Goal: Task Accomplishment & Management: Manage account settings

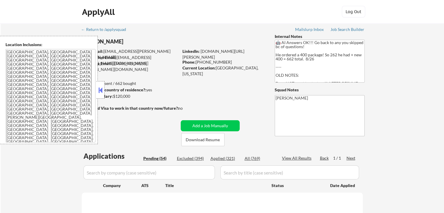
select select ""pending""
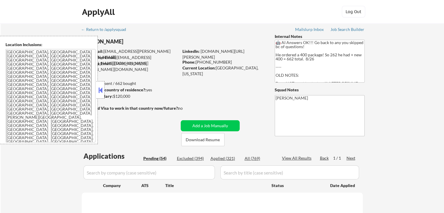
select select ""pending""
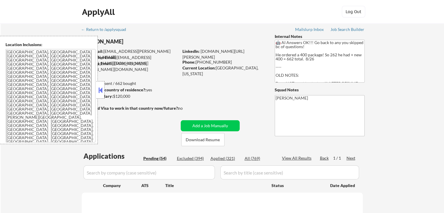
select select ""pending""
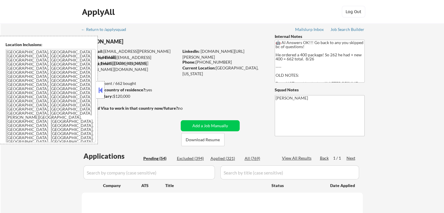
select select ""pending""
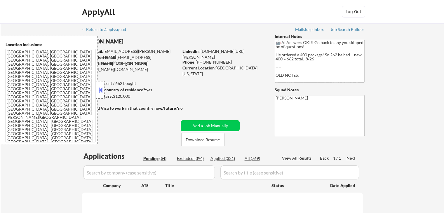
select select ""pending""
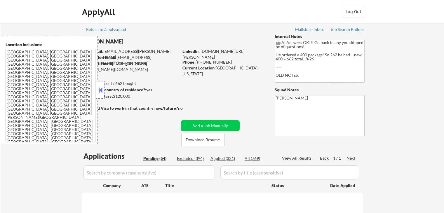
select select ""pending""
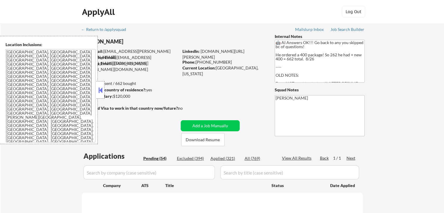
select select ""pending""
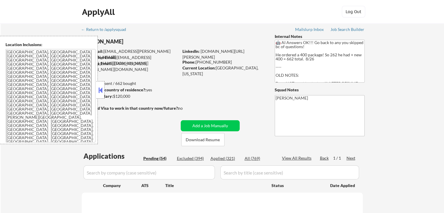
select select ""pending""
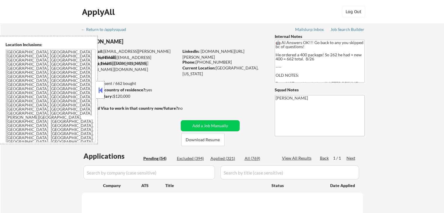
select select ""pending""
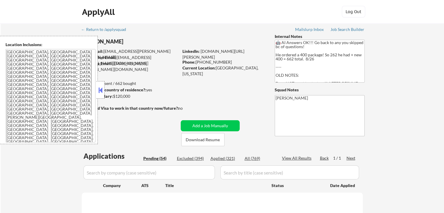
select select ""pending""
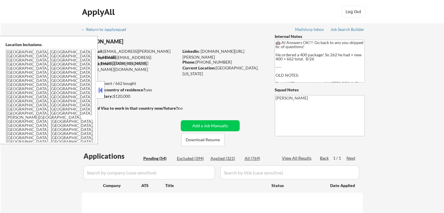
select select ""pending""
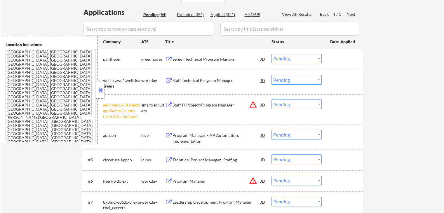
scroll to position [175, 0]
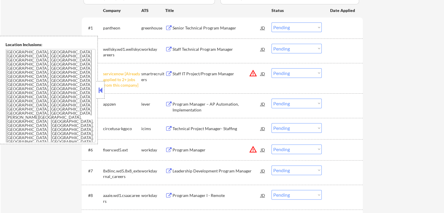
click at [288, 74] on select "Choose an option... Pending Applied Excluded (Questions) Excluded (Expired) Exc…" at bounding box center [297, 73] width 50 height 10
click at [272, 68] on select "Choose an option... Pending Applied Excluded (Questions) Excluded (Expired) Exc…" at bounding box center [297, 73] width 50 height 10
select select ""pending""
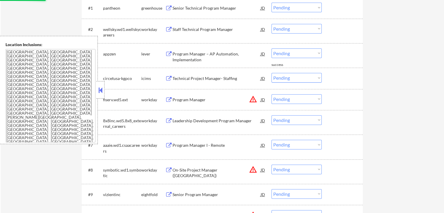
scroll to position [204, 0]
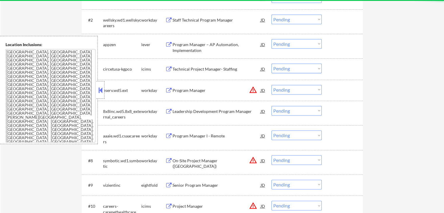
click at [289, 90] on select "Choose an option... Pending Applied Excluded (Questions) Excluded (Expired) Exc…" at bounding box center [297, 90] width 50 height 10
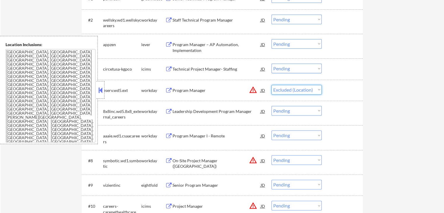
click at [272, 85] on select "Choose an option... Pending Applied Excluded (Questions) Excluded (Expired) Exc…" at bounding box center [297, 90] width 50 height 10
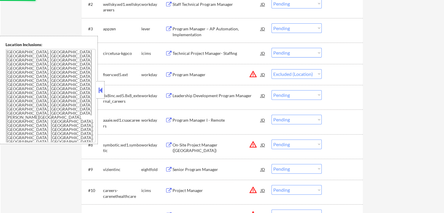
scroll to position [263, 0]
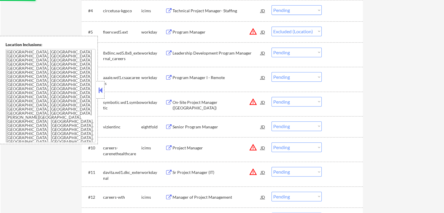
click at [287, 104] on select "Choose an option... Pending Applied Excluded (Questions) Excluded (Expired) Exc…" at bounding box center [297, 102] width 50 height 10
select select ""pending""
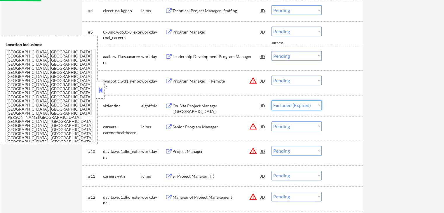
click at [272, 100] on select "Choose an option... Pending Applied Excluded (Questions) Excluded (Expired) Exc…" at bounding box center [297, 105] width 50 height 10
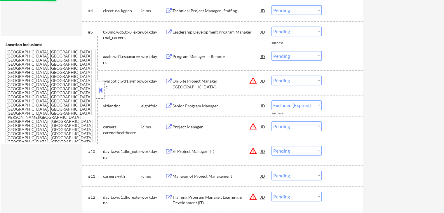
select select ""pending""
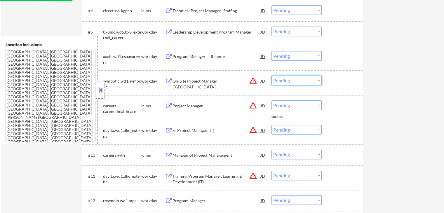
click at [287, 81] on select "Choose an option... Pending Applied Excluded (Questions) Excluded (Expired) Exc…" at bounding box center [297, 81] width 50 height 10
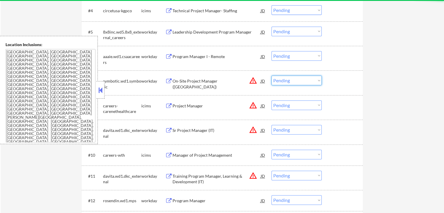
select select ""excluded__location_""
click at [272, 76] on select "Choose an option... Pending Applied Excluded (Questions) Excluded (Expired) Exc…" at bounding box center [297, 81] width 50 height 10
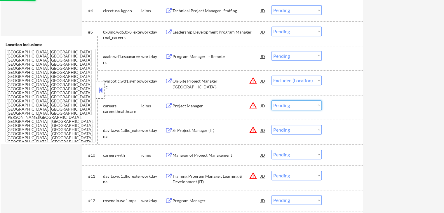
click at [294, 106] on select "Choose an option... Pending Applied Excluded (Questions) Excluded (Expired) Exc…" at bounding box center [297, 105] width 50 height 10
select select ""excluded__location_""
click at [272, 100] on select "Choose an option... Pending Applied Excluded (Questions) Excluded (Expired) Exc…" at bounding box center [297, 105] width 50 height 10
select select ""pending""
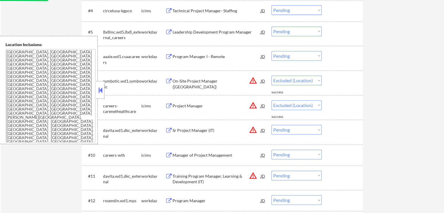
select select ""pending""
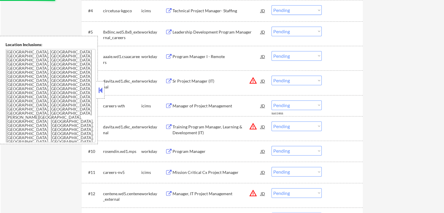
click at [285, 80] on select "Choose an option... Pending Applied Excluded (Questions) Excluded (Expired) Exc…" at bounding box center [297, 81] width 50 height 10
click at [272, 76] on select "Choose an option... Pending Applied Excluded (Questions) Excluded (Expired) Exc…" at bounding box center [297, 81] width 50 height 10
click at [357, 104] on div "#8 careers-wth icims Manager of Project Management JD warning_amber Choose an o…" at bounding box center [222, 106] width 276 height 16
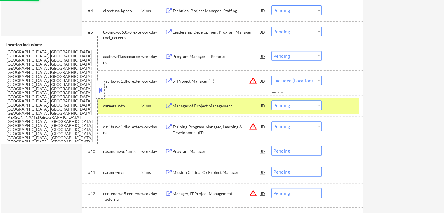
select select ""pending""
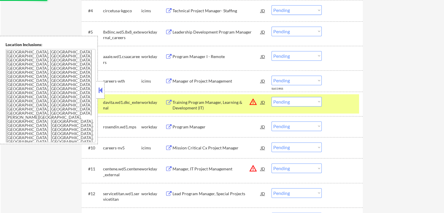
click at [296, 103] on select "Choose an option... Pending Applied Excluded (Questions) Excluded (Expired) Exc…" at bounding box center [297, 102] width 50 height 10
click at [272, 97] on select "Choose an option... Pending Applied Excluded (Questions) Excluded (Expired) Exc…" at bounding box center [297, 102] width 50 height 10
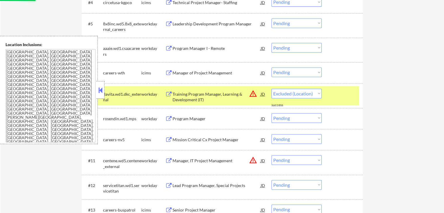
scroll to position [321, 0]
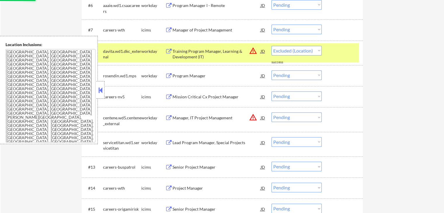
select select ""pending""
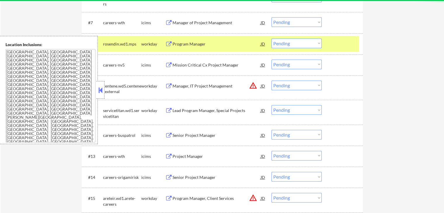
click at [292, 84] on select "Choose an option... Pending Applied Excluded (Questions) Excluded (Expired) Exc…" at bounding box center [297, 86] width 50 height 10
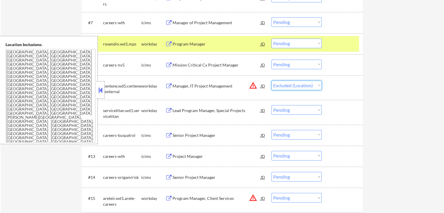
click at [272, 81] on select "Choose an option... Pending Applied Excluded (Questions) Excluded (Expired) Exc…" at bounding box center [297, 86] width 50 height 10
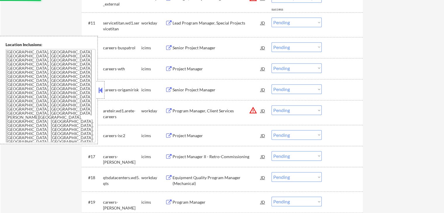
select select ""pending""
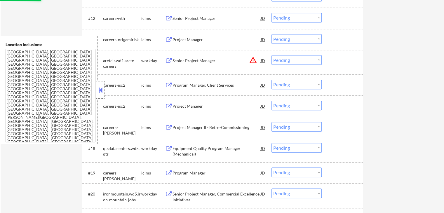
scroll to position [438, 0]
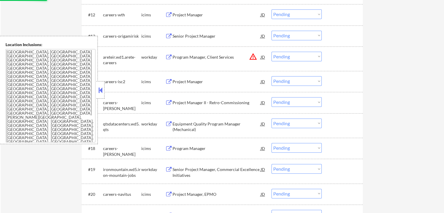
click at [299, 58] on select "Choose an option... Pending Applied Excluded (Questions) Excluded (Expired) Exc…" at bounding box center [297, 57] width 50 height 10
click at [272, 52] on select "Choose an option... Pending Applied Excluded (Questions) Excluded (Expired) Exc…" at bounding box center [297, 57] width 50 height 10
click at [392, 92] on div "← Return to /applysquad Mailslurp Inbox Job Search Builder [PERSON_NAME] User E…" at bounding box center [223, 209] width 444 height 1249
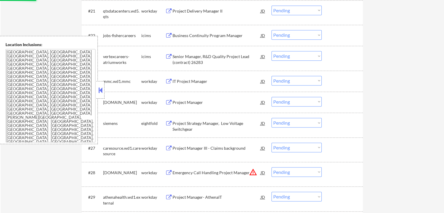
scroll to position [730, 0]
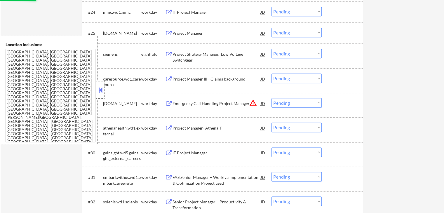
select select ""pending""
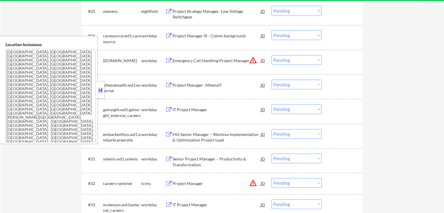
click at [283, 60] on select "Choose an option... Pending Applied Excluded (Questions) Excluded (Expired) Exc…" at bounding box center [297, 60] width 50 height 10
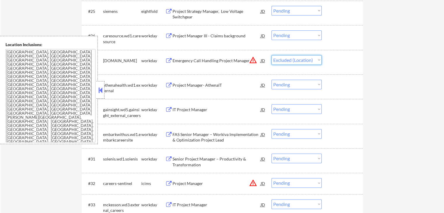
click at [272, 55] on select "Choose an option... Pending Applied Excluded (Questions) Excluded (Expired) Exc…" at bounding box center [297, 60] width 50 height 10
select select ""pending""
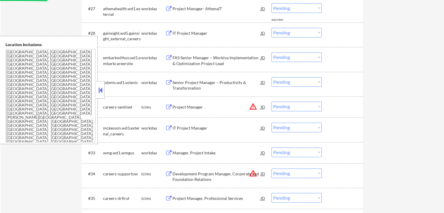
scroll to position [788, 0]
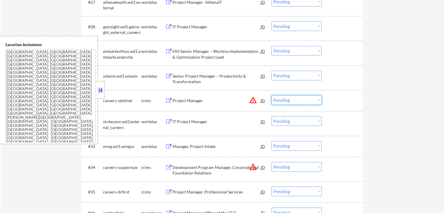
drag, startPoint x: 286, startPoint y: 96, endPoint x: 287, endPoint y: 103, distance: 7.1
click at [286, 96] on select "Choose an option... Pending Applied Excluded (Questions) Excluded (Expired) Exc…" at bounding box center [297, 100] width 50 height 10
click at [272, 95] on select "Choose an option... Pending Applied Excluded (Questions) Excluded (Expired) Exc…" at bounding box center [297, 100] width 50 height 10
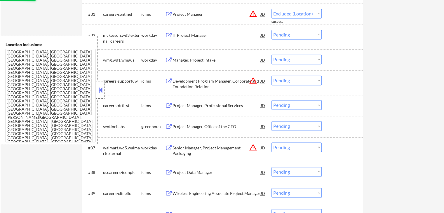
scroll to position [876, 0]
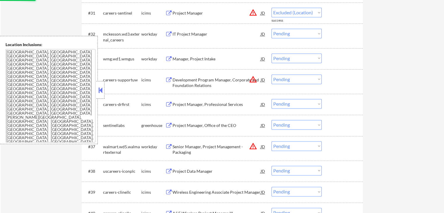
select select ""pending""
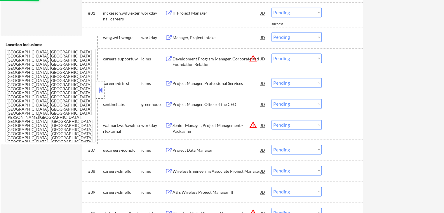
click at [290, 58] on select "Choose an option... Pending Applied Excluded (Questions) Excluded (Expired) Exc…" at bounding box center [297, 58] width 50 height 10
click at [272, 53] on select "Choose an option... Pending Applied Excluded (Questions) Excluded (Expired) Exc…" at bounding box center [297, 58] width 50 height 10
click at [287, 122] on select "Choose an option... Pending Applied Excluded (Questions) Excluded (Expired) Exc…" at bounding box center [297, 125] width 50 height 10
select select ""pending""
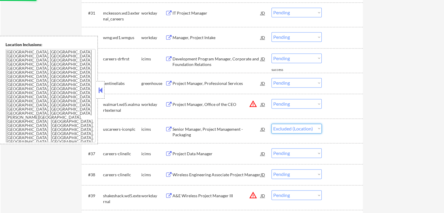
click at [272, 124] on select "Choose an option... Pending Applied Excluded (Questions) Excluded (Expired) Exc…" at bounding box center [297, 129] width 50 height 10
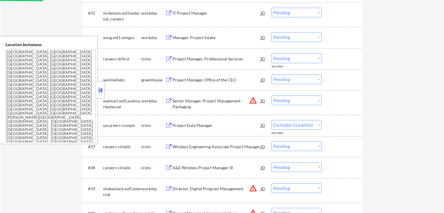
select select ""pending""
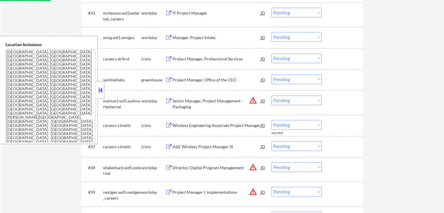
click at [283, 99] on select "Choose an option... Pending Applied Excluded (Questions) Excluded (Expired) Exc…" at bounding box center [297, 100] width 50 height 10
click at [272, 95] on select "Choose an option... Pending Applied Excluded (Questions) Excluded (Expired) Exc…" at bounding box center [297, 100] width 50 height 10
select select ""pending""
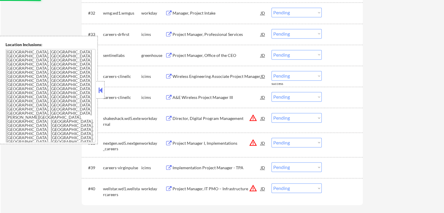
scroll to position [934, 0]
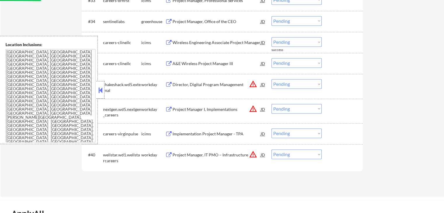
drag, startPoint x: 283, startPoint y: 82, endPoint x: 288, endPoint y: 88, distance: 7.5
click at [284, 82] on select "Choose an option... Pending Applied Excluded (Questions) Excluded (Expired) Exc…" at bounding box center [297, 84] width 50 height 10
click at [272, 79] on select "Choose an option... Pending Applied Excluded (Questions) Excluded (Expired) Exc…" at bounding box center [297, 84] width 50 height 10
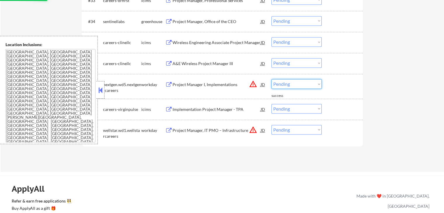
click at [287, 84] on select "Choose an option... Pending Applied Excluded (Questions) Excluded (Expired) Exc…" at bounding box center [297, 84] width 50 height 10
click at [272, 79] on select "Choose an option... Pending Applied Excluded (Questions) Excluded (Expired) Exc…" at bounding box center [297, 84] width 50 height 10
select select ""pending""
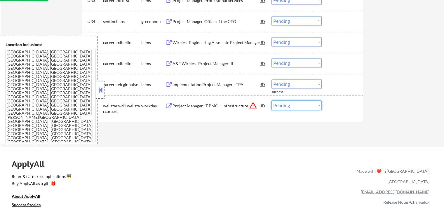
drag, startPoint x: 292, startPoint y: 104, endPoint x: 292, endPoint y: 109, distance: 4.7
click at [292, 106] on select "Choose an option... Pending Applied Excluded (Questions) Excluded (Expired) Exc…" at bounding box center [297, 105] width 50 height 10
select select ""excluded__location_""
click at [272, 100] on select "Choose an option... Pending Applied Excluded (Questions) Excluded (Expired) Exc…" at bounding box center [297, 105] width 50 height 10
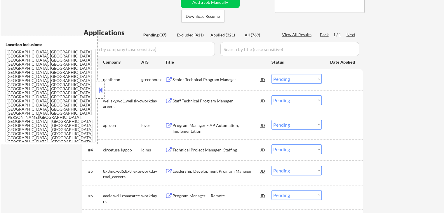
scroll to position [117, 0]
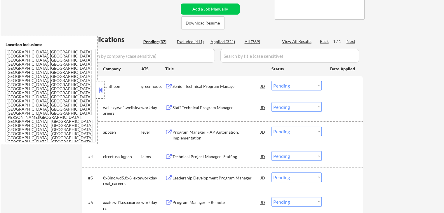
click at [229, 84] on div "Senior Technical Program Manager" at bounding box center [217, 87] width 88 height 6
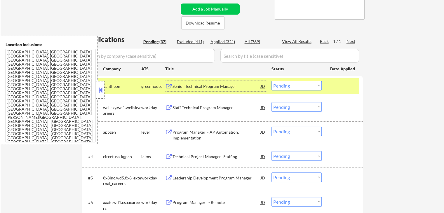
click at [223, 107] on div "Staff Technical Program Manager" at bounding box center [217, 108] width 88 height 6
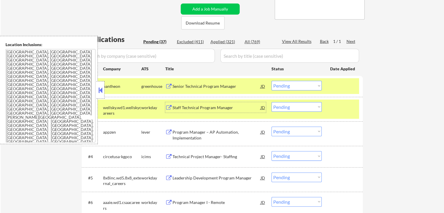
drag, startPoint x: 290, startPoint y: 85, endPoint x: 289, endPoint y: 89, distance: 4.4
click at [290, 85] on select "Choose an option... Pending Applied Excluded (Questions) Excluded (Expired) Exc…" at bounding box center [297, 86] width 50 height 10
click at [272, 81] on select "Choose an option... Pending Applied Excluded (Questions) Excluded (Expired) Exc…" at bounding box center [297, 86] width 50 height 10
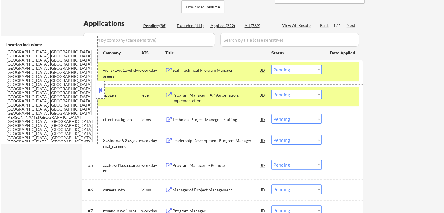
scroll to position [146, 0]
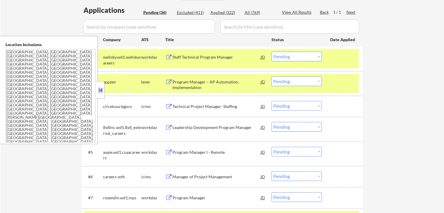
click at [220, 79] on div "Program Manager – AP Automation, Implementation" at bounding box center [217, 84] width 88 height 11
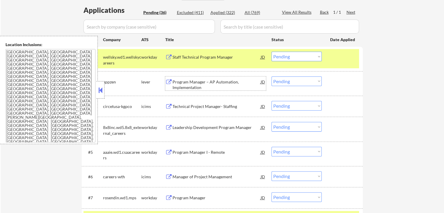
click at [293, 58] on select "Choose an option... Pending Applied Excluded (Questions) Excluded (Expired) Exc…" at bounding box center [297, 57] width 50 height 10
click at [272, 52] on select "Choose an option... Pending Applied Excluded (Questions) Excluded (Expired) Exc…" at bounding box center [297, 57] width 50 height 10
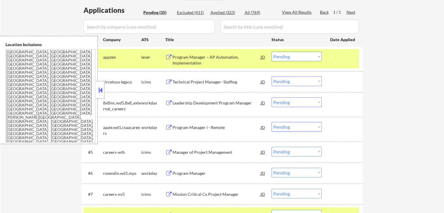
click at [229, 83] on div "Technical Project Manager- Staffing" at bounding box center [217, 82] width 88 height 6
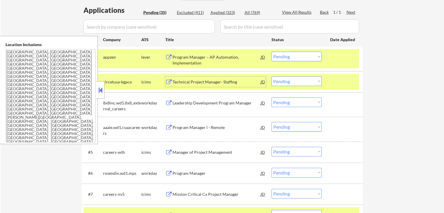
drag, startPoint x: 290, startPoint y: 57, endPoint x: 292, endPoint y: 61, distance: 4.7
click at [290, 57] on select "Choose an option... Pending Applied Excluded (Questions) Excluded (Expired) Exc…" at bounding box center [297, 57] width 50 height 10
click at [272, 52] on select "Choose an option... Pending Applied Excluded (Questions) Excluded (Expired) Exc…" at bounding box center [297, 57] width 50 height 10
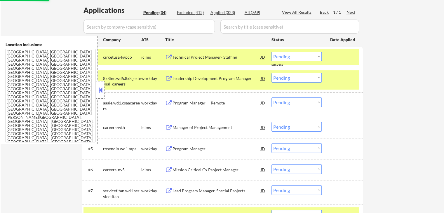
click at [232, 79] on div "Leadership Development Program Manager" at bounding box center [217, 79] width 88 height 6
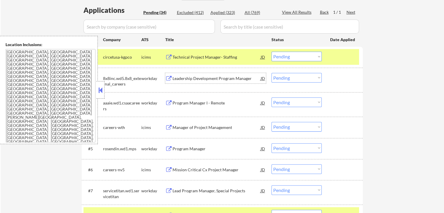
click at [295, 63] on div "#1 circetusa-kgpco icims Technical Project Manager- Staffing JD Choose an optio…" at bounding box center [222, 57] width 276 height 16
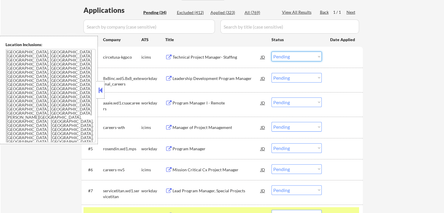
click at [293, 55] on select "Choose an option... Pending Applied Excluded (Questions) Excluded (Expired) Exc…" at bounding box center [297, 57] width 50 height 10
click at [272, 52] on select "Choose an option... Pending Applied Excluded (Questions) Excluded (Expired) Exc…" at bounding box center [297, 57] width 50 height 10
click at [218, 101] on div "Program Manager I - Remote" at bounding box center [217, 103] width 88 height 6
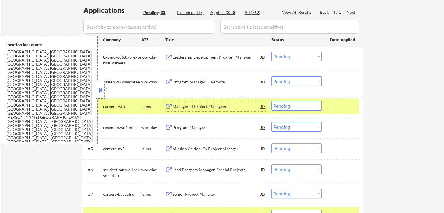
click at [289, 59] on select "Choose an option... Pending Applied Excluded (Questions) Excluded (Expired) Exc…" at bounding box center [297, 57] width 50 height 10
click at [272, 52] on select "Choose an option... Pending Applied Excluded (Questions) Excluded (Expired) Exc…" at bounding box center [297, 57] width 50 height 10
click at [221, 104] on div "Manager of Project Management" at bounding box center [217, 107] width 88 height 6
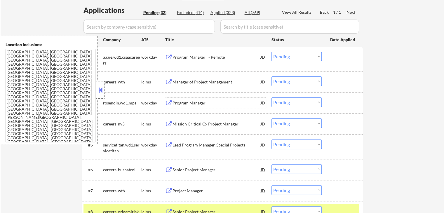
click at [301, 56] on select "Choose an option... Pending Applied Excluded (Questions) Excluded (Expired) Exc…" at bounding box center [297, 57] width 50 height 10
click at [272, 52] on select "Choose an option... Pending Applied Excluded (Questions) Excluded (Expired) Exc…" at bounding box center [297, 57] width 50 height 10
click at [227, 101] on div "Program Manager" at bounding box center [217, 103] width 88 height 6
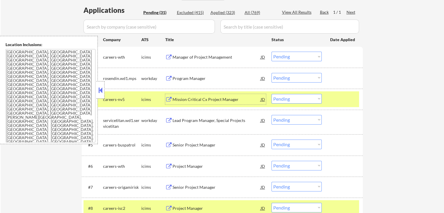
click at [285, 52] on select "Choose an option... Pending Applied Excluded (Questions) Excluded (Expired) Exc…" at bounding box center [297, 57] width 50 height 10
click at [272, 52] on select "Choose an option... Pending Applied Excluded (Questions) Excluded (Expired) Exc…" at bounding box center [297, 57] width 50 height 10
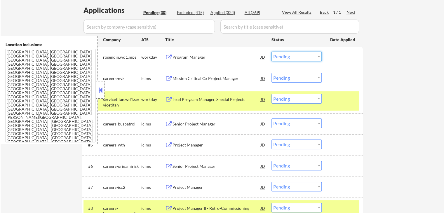
drag, startPoint x: 291, startPoint y: 54, endPoint x: 292, endPoint y: 61, distance: 6.9
click at [291, 55] on select "Choose an option... Pending Applied Excluded (Questions) Excluded (Expired) Exc…" at bounding box center [297, 57] width 50 height 10
click at [272, 52] on select "Choose an option... Pending Applied Excluded (Questions) Excluded (Expired) Exc…" at bounding box center [297, 57] width 50 height 10
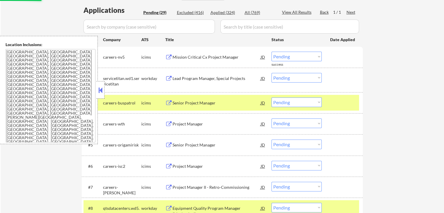
click at [220, 55] on div "Mission Critical Cx Project Manager" at bounding box center [217, 57] width 88 height 6
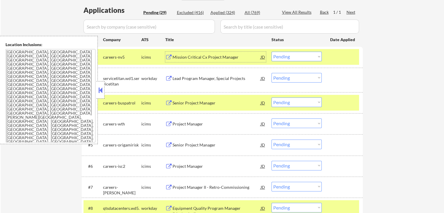
click at [235, 76] on div "Lead Program Manager, Special Projects" at bounding box center [217, 79] width 88 height 6
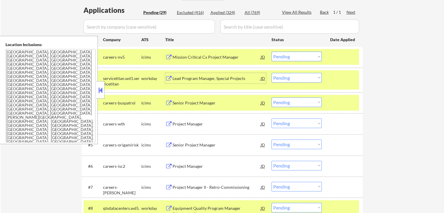
click at [293, 58] on select "Choose an option... Pending Applied Excluded (Questions) Excluded (Expired) Exc…" at bounding box center [297, 57] width 50 height 10
click at [272, 52] on select "Choose an option... Pending Applied Excluded (Questions) Excluded (Expired) Exc…" at bounding box center [297, 57] width 50 height 10
click at [220, 103] on div "Senior Project Manager" at bounding box center [217, 103] width 88 height 6
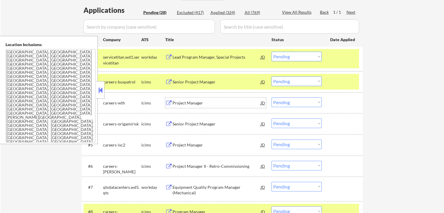
click at [286, 57] on select "Choose an option... Pending Applied Excluded (Questions) Excluded (Expired) Exc…" at bounding box center [297, 57] width 50 height 10
click at [272, 52] on select "Choose an option... Pending Applied Excluded (Questions) Excluded (Expired) Exc…" at bounding box center [297, 57] width 50 height 10
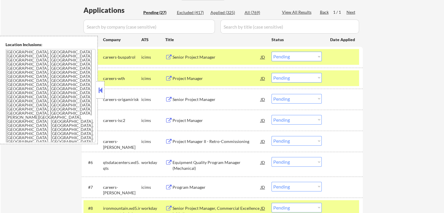
click at [215, 77] on div "Project Manager" at bounding box center [217, 79] width 88 height 6
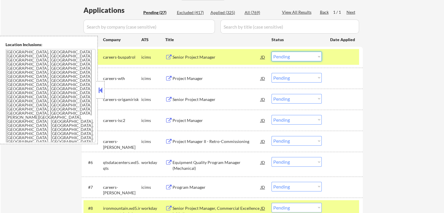
drag, startPoint x: 291, startPoint y: 56, endPoint x: 289, endPoint y: 59, distance: 3.7
click at [290, 57] on select "Choose an option... Pending Applied Excluded (Questions) Excluded (Expired) Exc…" at bounding box center [297, 57] width 50 height 10
click at [272, 52] on select "Choose an option... Pending Applied Excluded (Questions) Excluded (Expired) Exc…" at bounding box center [297, 57] width 50 height 10
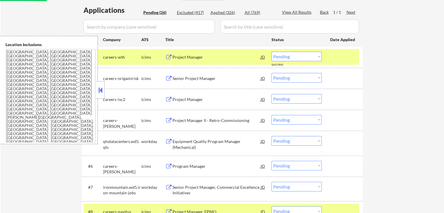
click at [213, 77] on div "Senior Project Manager" at bounding box center [217, 79] width 88 height 6
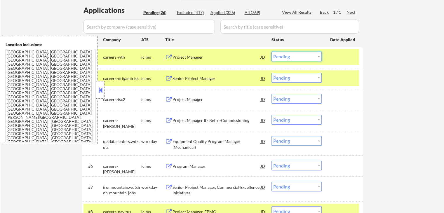
drag, startPoint x: 281, startPoint y: 56, endPoint x: 280, endPoint y: 60, distance: 3.6
click at [281, 56] on select "Choose an option... Pending Applied Excluded (Questions) Excluded (Expired) Exc…" at bounding box center [297, 57] width 50 height 10
click at [272, 52] on select "Choose an option... Pending Applied Excluded (Questions) Excluded (Expired) Exc…" at bounding box center [297, 57] width 50 height 10
select select ""pending""
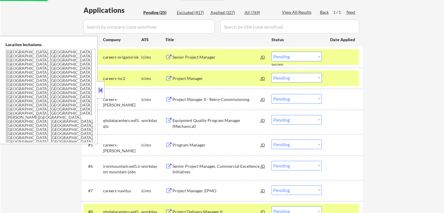
click at [207, 80] on div "Project Manager" at bounding box center [217, 79] width 88 height 6
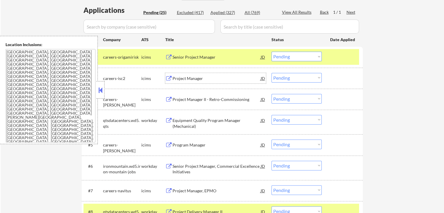
click at [294, 77] on select "Choose an option... Pending Applied Excluded (Questions) Excluded (Expired) Exc…" at bounding box center [297, 78] width 50 height 10
click at [272, 73] on select "Choose an option... Pending Applied Excluded (Questions) Excluded (Expired) Exc…" at bounding box center [297, 78] width 50 height 10
click at [227, 99] on div "Project Manager II - Retro-Commissioning" at bounding box center [217, 100] width 88 height 6
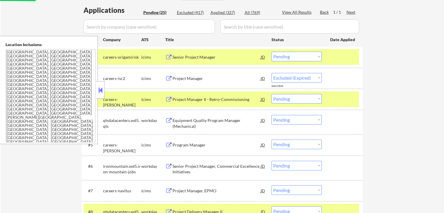
select select ""pending""
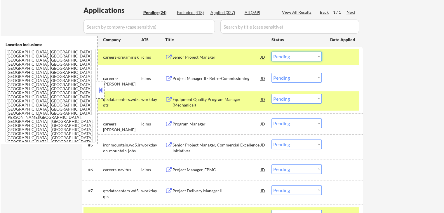
click at [283, 58] on select "Choose an option... Pending Applied Excluded (Questions) Excluded (Expired) Exc…" at bounding box center [297, 57] width 50 height 10
click at [272, 52] on select "Choose an option... Pending Applied Excluded (Questions) Excluded (Expired) Exc…" at bounding box center [297, 57] width 50 height 10
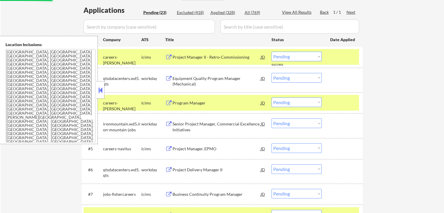
click at [227, 76] on div "Equipment Quality Program Manager (Mechanical)" at bounding box center [217, 81] width 88 height 11
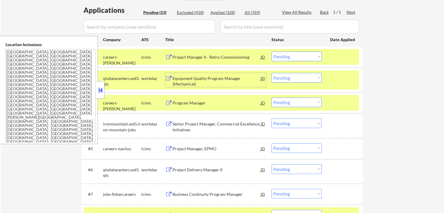
drag, startPoint x: 286, startPoint y: 57, endPoint x: 291, endPoint y: 61, distance: 6.2
click at [286, 57] on select "Choose an option... Pending Applied Excluded (Questions) Excluded (Expired) Exc…" at bounding box center [297, 57] width 50 height 10
click at [272, 52] on select "Choose an option... Pending Applied Excluded (Questions) Excluded (Expired) Exc…" at bounding box center [297, 57] width 50 height 10
click at [228, 101] on div "Program Manager" at bounding box center [217, 103] width 88 height 6
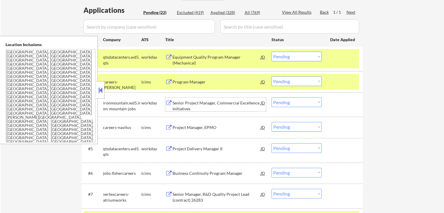
drag, startPoint x: 287, startPoint y: 55, endPoint x: 289, endPoint y: 60, distance: 5.8
click at [287, 55] on select "Choose an option... Pending Applied Excluded (Questions) Excluded (Expired) Exc…" at bounding box center [297, 57] width 50 height 10
click at [272, 52] on select "Choose an option... Pending Applied Excluded (Questions) Excluded (Expired) Exc…" at bounding box center [297, 57] width 50 height 10
click at [234, 104] on div "Senior Project Manager, Commercial Excellence Initiatives" at bounding box center [217, 105] width 88 height 11
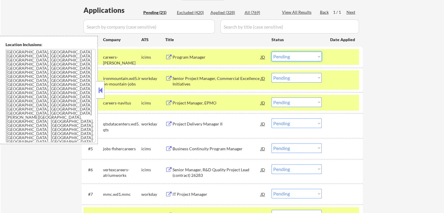
drag, startPoint x: 288, startPoint y: 54, endPoint x: 292, endPoint y: 59, distance: 5.8
click at [289, 55] on select "Choose an option... Pending Applied Excluded (Questions) Excluded (Expired) Exc…" at bounding box center [297, 57] width 50 height 10
click at [272, 52] on select "Choose an option... Pending Applied Excluded (Questions) Excluded (Expired) Exc…" at bounding box center [297, 57] width 50 height 10
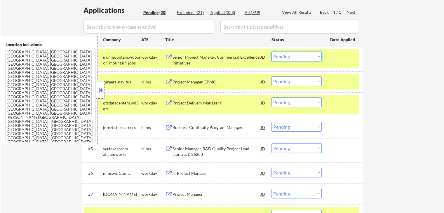
drag, startPoint x: 292, startPoint y: 55, endPoint x: 293, endPoint y: 60, distance: 5.1
click at [292, 55] on select "Choose an option... Pending Applied Excluded (Questions) Excluded (Expired) Exc…" at bounding box center [297, 57] width 50 height 10
click at [272, 52] on select "Choose an option... Pending Applied Excluded (Questions) Excluded (Expired) Exc…" at bounding box center [297, 57] width 50 height 10
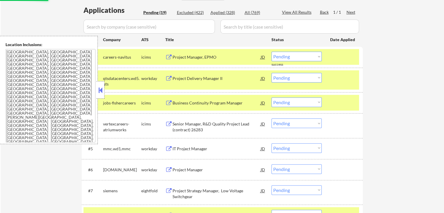
click at [207, 57] on div "Project Manager, EPMO" at bounding box center [217, 57] width 88 height 6
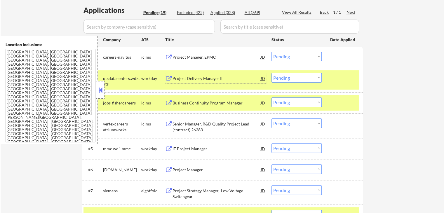
click at [228, 80] on div "Project Delivery Manager II" at bounding box center [217, 79] width 88 height 6
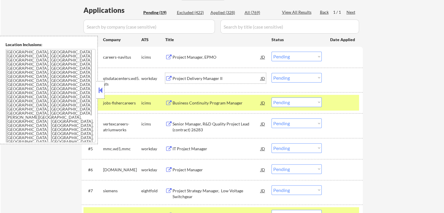
drag, startPoint x: 295, startPoint y: 55, endPoint x: 295, endPoint y: 60, distance: 4.7
click at [295, 58] on select "Choose an option... Pending Applied Excluded (Questions) Excluded (Expired) Exc…" at bounding box center [297, 57] width 50 height 10
click at [272, 52] on select "Choose an option... Pending Applied Excluded (Questions) Excluded (Expired) Exc…" at bounding box center [297, 57] width 50 height 10
click at [230, 104] on div "Business Continuity Program Manager" at bounding box center [217, 103] width 88 height 6
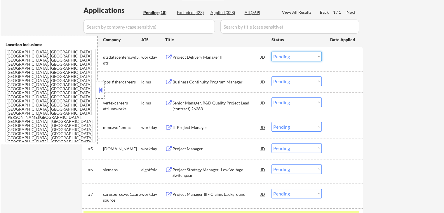
click at [293, 57] on select "Choose an option... Pending Applied Excluded (Questions) Excluded (Expired) Exc…" at bounding box center [297, 57] width 50 height 10
click at [272, 52] on select "Choose an option... Pending Applied Excluded (Questions) Excluded (Expired) Exc…" at bounding box center [297, 57] width 50 height 10
click at [242, 105] on div "Senior Manager, R&D Quality Project Lead (contract) 26283" at bounding box center [217, 105] width 88 height 11
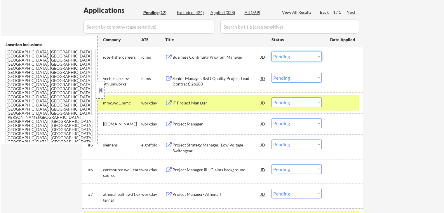
drag, startPoint x: 291, startPoint y: 55, endPoint x: 294, endPoint y: 61, distance: 6.5
click at [291, 56] on select "Choose an option... Pending Applied Excluded (Questions) Excluded (Expired) Exc…" at bounding box center [297, 57] width 50 height 10
click at [272, 52] on select "Choose an option... Pending Applied Excluded (Questions) Excluded (Expired) Exc…" at bounding box center [297, 57] width 50 height 10
click at [227, 107] on div "IT Project Manager" at bounding box center [217, 103] width 88 height 11
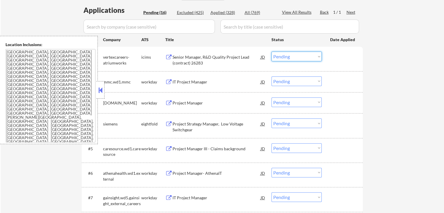
drag, startPoint x: 289, startPoint y: 55, endPoint x: 289, endPoint y: 60, distance: 5.3
click at [288, 56] on select "Choose an option... Pending Applied Excluded (Questions) Excluded (Expired) Exc…" at bounding box center [297, 57] width 50 height 10
select select ""excluded__bad_match_""
click at [272, 52] on select "Choose an option... Pending Applied Excluded (Questions) Excluded (Expired) Exc…" at bounding box center [297, 57] width 50 height 10
click at [294, 83] on select "Choose an option... Pending Applied Excluded (Questions) Excluded (Expired) Exc…" at bounding box center [297, 82] width 50 height 10
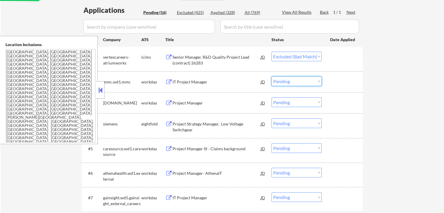
select select ""excluded__expired_""
click at [272, 77] on select "Choose an option... Pending Applied Excluded (Questions) Excluded (Expired) Exc…" at bounding box center [297, 82] width 50 height 10
select select ""pending""
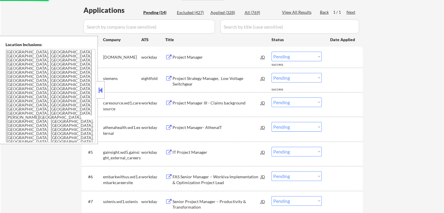
click at [208, 57] on div "Project Manager" at bounding box center [217, 57] width 88 height 6
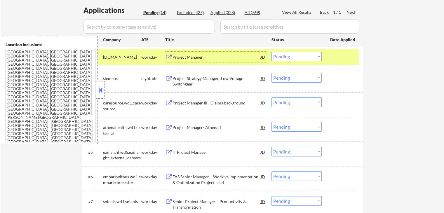
click at [226, 77] on div "Project Strategy Manager, Low Voltage Switchgear" at bounding box center [217, 81] width 88 height 11
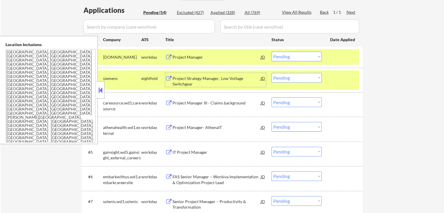
click at [291, 58] on select "Choose an option... Pending Applied Excluded (Questions) Excluded (Expired) Exc…" at bounding box center [297, 57] width 50 height 10
click at [272, 52] on select "Choose an option... Pending Applied Excluded (Questions) Excluded (Expired) Exc…" at bounding box center [297, 57] width 50 height 10
click at [231, 101] on div "Project Manager III - Claims background" at bounding box center [217, 103] width 88 height 6
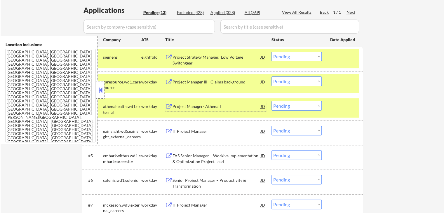
click at [286, 56] on select "Choose an option... Pending Applied Excluded (Questions) Excluded (Expired) Exc…" at bounding box center [297, 57] width 50 height 10
click at [272, 52] on select "Choose an option... Pending Applied Excluded (Questions) Excluded (Expired) Exc…" at bounding box center [297, 57] width 50 height 10
click at [230, 107] on div "Project Manager- AthenaIT" at bounding box center [217, 107] width 88 height 6
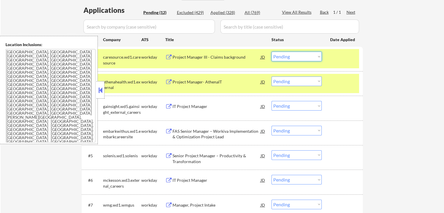
click at [289, 54] on select "Choose an option... Pending Applied Excluded (Questions) Excluded (Expired) Exc…" at bounding box center [297, 57] width 50 height 10
click at [272, 52] on select "Choose an option... Pending Applied Excluded (Questions) Excluded (Expired) Exc…" at bounding box center [297, 57] width 50 height 10
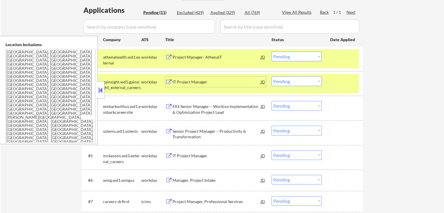
click at [226, 80] on div "IT Project Manager" at bounding box center [217, 82] width 88 height 6
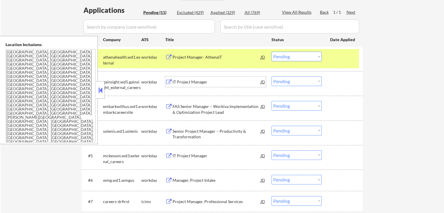
click at [292, 57] on select "Choose an option... Pending Applied Excluded (Questions) Excluded (Expired) Exc…" at bounding box center [297, 57] width 50 height 10
click at [272, 52] on select "Choose an option... Pending Applied Excluded (Questions) Excluded (Expired) Exc…" at bounding box center [297, 57] width 50 height 10
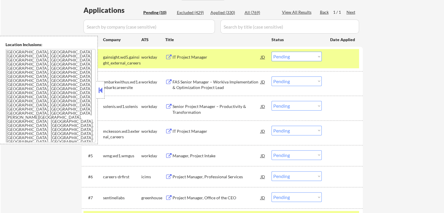
click at [213, 88] on div "FAS Senior Manager – Workiva Implementation & Optimization Project Lead" at bounding box center [217, 84] width 88 height 11
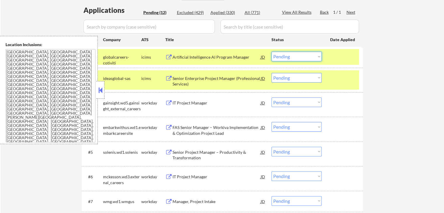
drag, startPoint x: 292, startPoint y: 58, endPoint x: 289, endPoint y: 61, distance: 4.5
click at [291, 58] on select "Choose an option... Pending Applied Excluded (Questions) Excluded (Expired) Exc…" at bounding box center [297, 57] width 50 height 10
click at [272, 52] on select "Choose an option... Pending Applied Excluded (Questions) Excluded (Expired) Exc…" at bounding box center [297, 57] width 50 height 10
select select ""pending""
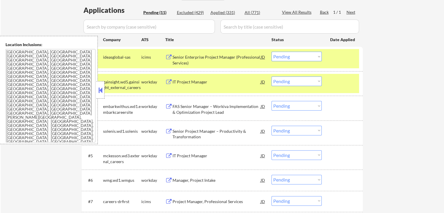
click at [211, 80] on div "IT Project Manager" at bounding box center [217, 82] width 88 height 6
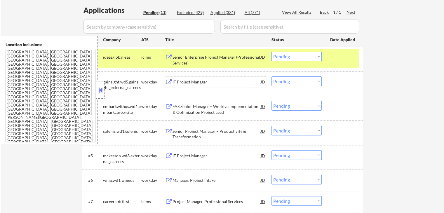
click at [207, 84] on div "IT Project Manager" at bounding box center [217, 82] width 88 height 6
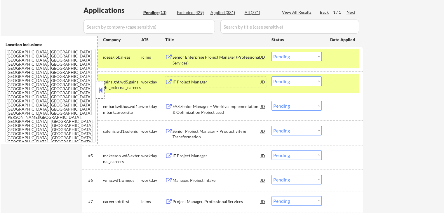
click at [280, 84] on select "Choose an option... Pending Applied Excluded (Questions) Excluded (Expired) Exc…" at bounding box center [297, 82] width 50 height 10
click at [272, 77] on select "Choose an option... Pending Applied Excluded (Questions) Excluded (Expired) Exc…" at bounding box center [297, 82] width 50 height 10
click at [236, 57] on div "Senior Enterprise Project Manager (Professional Services)" at bounding box center [217, 59] width 88 height 11
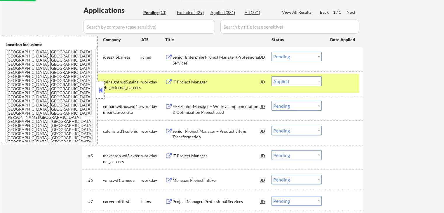
select select ""pending""
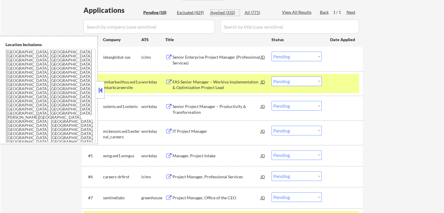
click at [221, 10] on div "Applied (332)" at bounding box center [225, 13] width 29 height 6
select select ""applied""
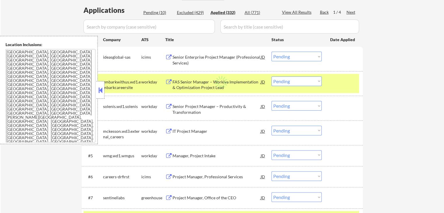
select select ""applied""
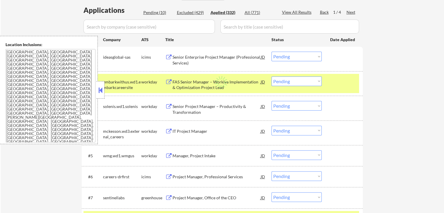
select select ""applied""
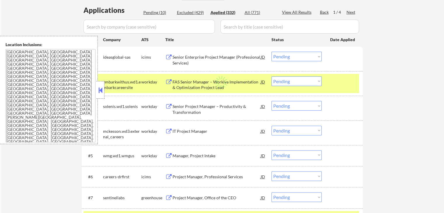
select select ""applied""
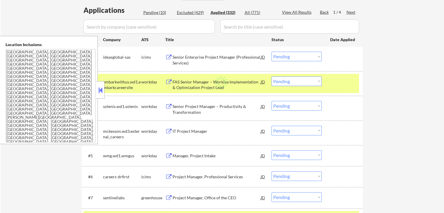
select select ""applied""
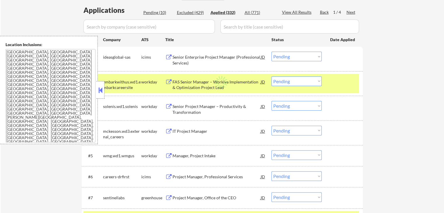
select select ""applied""
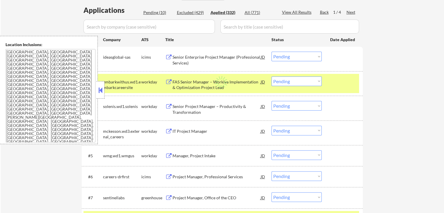
select select ""applied""
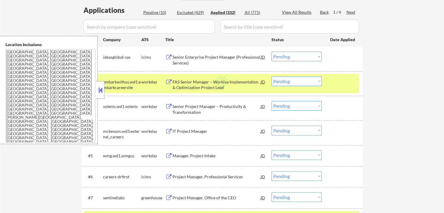
select select ""applied""
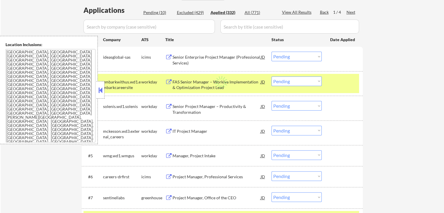
select select ""applied""
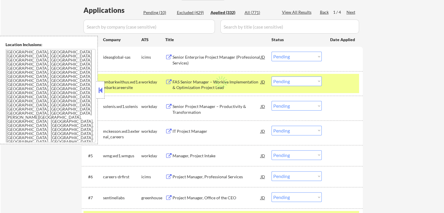
select select ""applied""
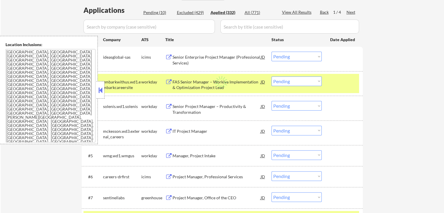
select select ""applied""
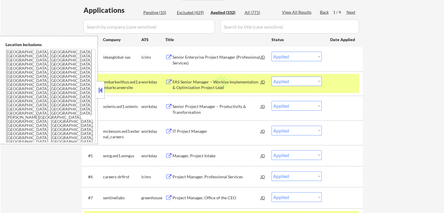
select select ""applied""
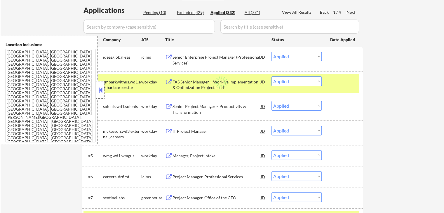
select select ""applied""
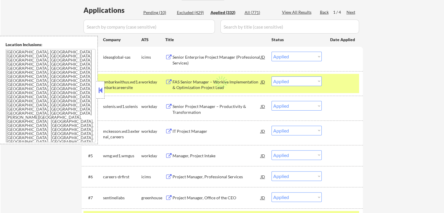
select select ""applied""
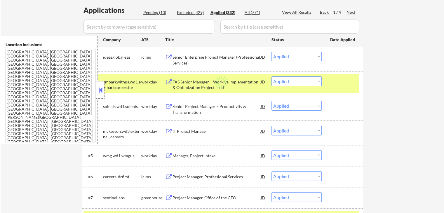
select select ""applied""
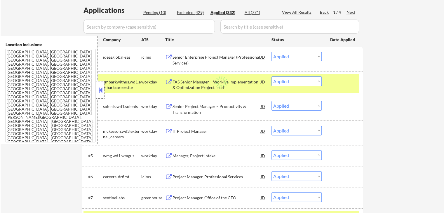
select select ""applied""
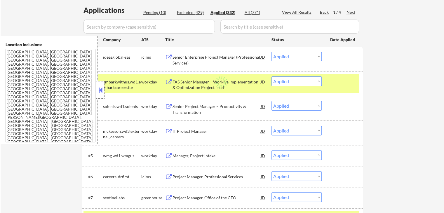
select select ""applied""
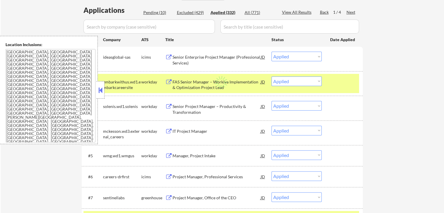
select select ""applied""
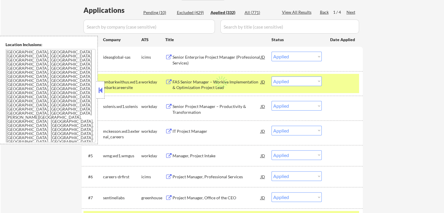
select select ""applied""
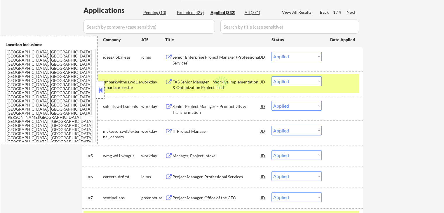
select select ""applied""
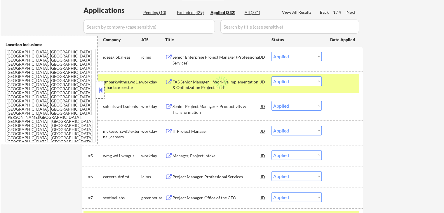
select select ""applied""
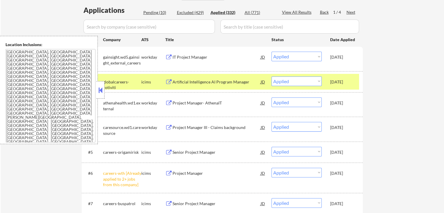
click at [203, 58] on div "IT Project Manager" at bounding box center [217, 57] width 88 height 6
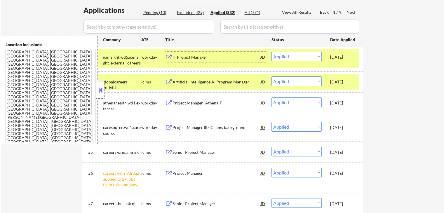
drag, startPoint x: 295, startPoint y: 57, endPoint x: 295, endPoint y: 61, distance: 3.6
click at [295, 57] on select "Choose an option... Pending Applied Excluded (Questions) Excluded (Expired) Exc…" at bounding box center [297, 57] width 50 height 10
click at [272, 52] on select "Choose an option... Pending Applied Excluded (Questions) Excluded (Expired) Exc…" at bounding box center [297, 57] width 50 height 10
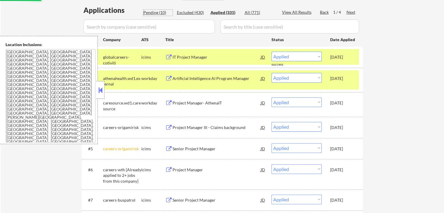
click at [154, 12] on div "Pending (10)" at bounding box center [157, 13] width 29 height 6
select select ""pending""
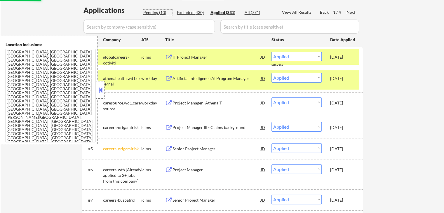
select select ""pending""
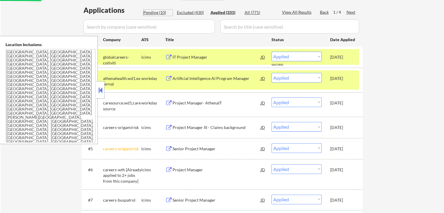
select select ""pending""
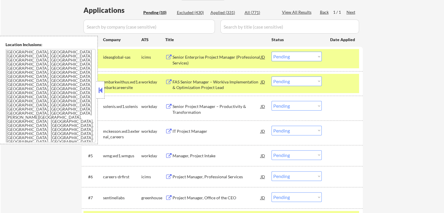
click at [223, 55] on div "Senior Enterprise Project Manager (Professional Services)" at bounding box center [217, 59] width 88 height 11
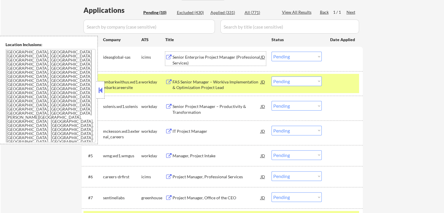
click at [221, 83] on div "FAS Senior Manager – Workiva Implementation & Optimization Project Lead" at bounding box center [217, 84] width 88 height 11
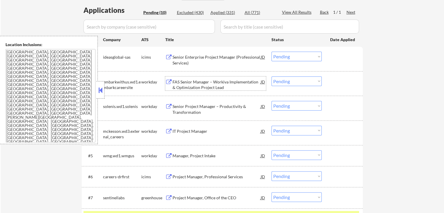
click at [288, 59] on select "Choose an option... Pending Applied Excluded (Questions) Excluded (Expired) Exc…" at bounding box center [297, 57] width 50 height 10
click at [272, 52] on select "Choose an option... Pending Applied Excluded (Questions) Excluded (Expired) Exc…" at bounding box center [297, 57] width 50 height 10
click at [233, 109] on div "Senior Project Manager – Productivity & Transformation" at bounding box center [217, 109] width 88 height 11
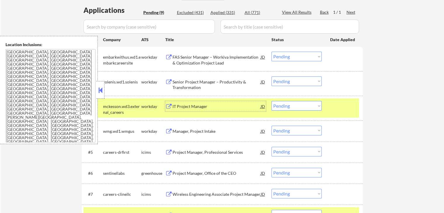
click at [298, 56] on select "Choose an option... Pending Applied Excluded (Questions) Excluded (Expired) Exc…" at bounding box center [297, 57] width 50 height 10
select select ""excluded__bad_match_""
click at [272, 52] on select "Choose an option... Pending Applied Excluded (Questions) Excluded (Expired) Exc…" at bounding box center [297, 57] width 50 height 10
click at [296, 80] on select "Choose an option... Pending Applied Excluded (Questions) Excluded (Expired) Exc…" at bounding box center [297, 82] width 50 height 10
select select ""excluded__expired_""
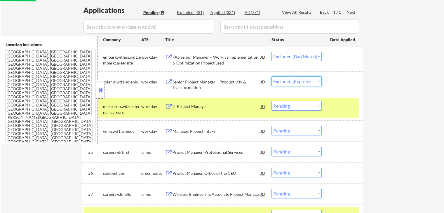
click at [272, 77] on select "Choose an option... Pending Applied Excluded (Questions) Excluded (Expired) Exc…" at bounding box center [297, 82] width 50 height 10
select select ""pending""
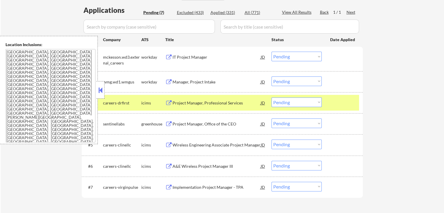
click at [205, 55] on div "IT Project Manager" at bounding box center [217, 57] width 88 height 6
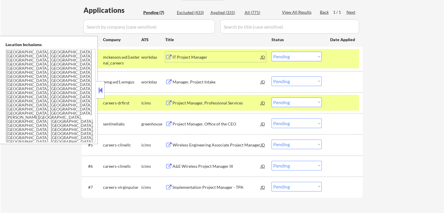
click at [214, 80] on div "Manager, Project Intake" at bounding box center [217, 82] width 88 height 6
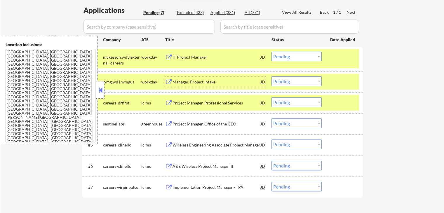
drag, startPoint x: 290, startPoint y: 55, endPoint x: 290, endPoint y: 60, distance: 4.7
click at [290, 56] on select "Choose an option... Pending Applied Excluded (Questions) Excluded (Expired) Exc…" at bounding box center [297, 57] width 50 height 10
click at [272, 52] on select "Choose an option... Pending Applied Excluded (Questions) Excluded (Expired) Exc…" at bounding box center [297, 57] width 50 height 10
click at [227, 102] on div "Project Manager, Professional Services" at bounding box center [217, 103] width 88 height 6
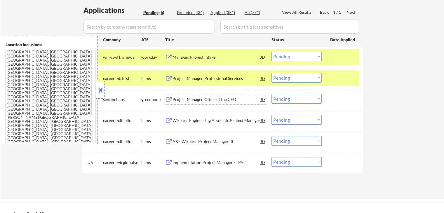
drag, startPoint x: 283, startPoint y: 58, endPoint x: 286, endPoint y: 60, distance: 4.2
click at [283, 58] on select "Choose an option... Pending Applied Excluded (Questions) Excluded (Expired) Exc…" at bounding box center [297, 57] width 50 height 10
click at [272, 52] on select "Choose an option... Pending Applied Excluded (Questions) Excluded (Expired) Exc…" at bounding box center [297, 57] width 50 height 10
click at [230, 99] on div "Project Manager, Office of the CEO" at bounding box center [217, 100] width 88 height 6
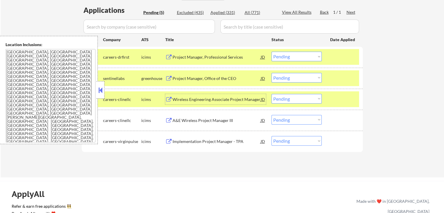
drag, startPoint x: 290, startPoint y: 54, endPoint x: 291, endPoint y: 60, distance: 6.5
click at [290, 55] on select "Choose an option... Pending Applied Excluded (Questions) Excluded (Expired) Exc…" at bounding box center [297, 57] width 50 height 10
click at [272, 52] on select "Choose an option... Pending Applied Excluded (Questions) Excluded (Expired) Exc…" at bounding box center [297, 57] width 50 height 10
click at [231, 93] on div "#3 careers-clinellc icims Wireless Engineering Associate Project Manager JD war…" at bounding box center [222, 99] width 276 height 16
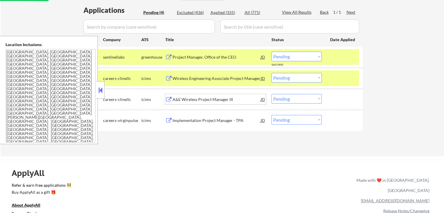
click at [234, 102] on div "A&E Wireless Project Manager III" at bounding box center [217, 99] width 88 height 11
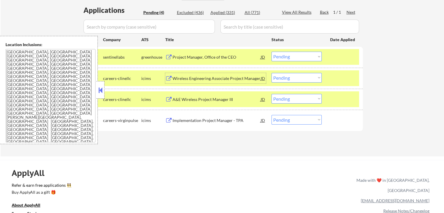
click at [238, 77] on div "Wireless Engineering Associate Project Manager" at bounding box center [217, 79] width 88 height 6
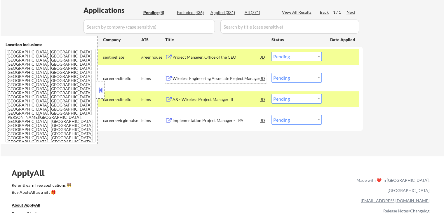
click at [293, 57] on select "Choose an option... Pending Applied Excluded (Questions) Excluded (Expired) Exc…" at bounding box center [297, 57] width 50 height 10
click at [272, 52] on select "Choose an option... Pending Applied Excluded (Questions) Excluded (Expired) Exc…" at bounding box center [297, 57] width 50 height 10
click at [232, 100] on div "A&E Wireless Project Manager III" at bounding box center [217, 100] width 88 height 6
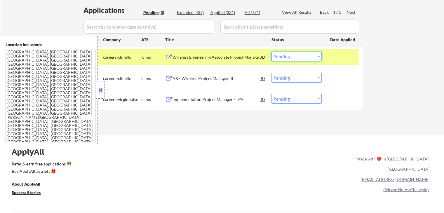
drag, startPoint x: 287, startPoint y: 57, endPoint x: 287, endPoint y: 60, distance: 3.2
click at [287, 57] on select "Choose an option... Pending Applied Excluded (Questions) Excluded (Expired) Exc…" at bounding box center [297, 57] width 50 height 10
select select ""excluded__salary_""
click at [272, 52] on select "Choose an option... Pending Applied Excluded (Questions) Excluded (Expired) Exc…" at bounding box center [297, 57] width 50 height 10
click at [232, 99] on div "Implementation Project Manager - TPA" at bounding box center [217, 100] width 88 height 6
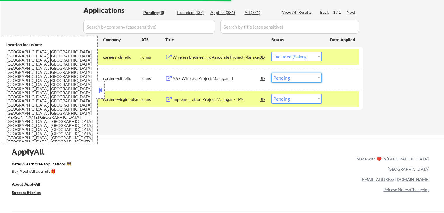
click at [291, 75] on select "Choose an option... Pending Applied Excluded (Questions) Excluded (Expired) Exc…" at bounding box center [297, 78] width 50 height 10
select select ""excluded__bad_match_""
click at [272, 73] on select "Choose an option... Pending Applied Excluded (Questions) Excluded (Expired) Exc…" at bounding box center [297, 78] width 50 height 10
click at [291, 98] on select "Choose an option... Pending Applied Excluded (Questions) Excluded (Expired) Exc…" at bounding box center [297, 99] width 50 height 10
select select ""excluded__expired_""
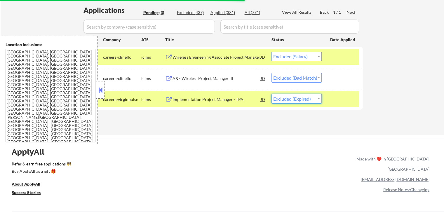
click at [272, 94] on select "Choose an option... Pending Applied Excluded (Questions) Excluded (Expired) Exc…" at bounding box center [297, 99] width 50 height 10
click at [282, 133] on div "← Return to /applysquad Mailslurp Inbox Job Search Builder [PERSON_NAME] User E…" at bounding box center [223, 6] width 444 height 258
